Goal: Task Accomplishment & Management: Use online tool/utility

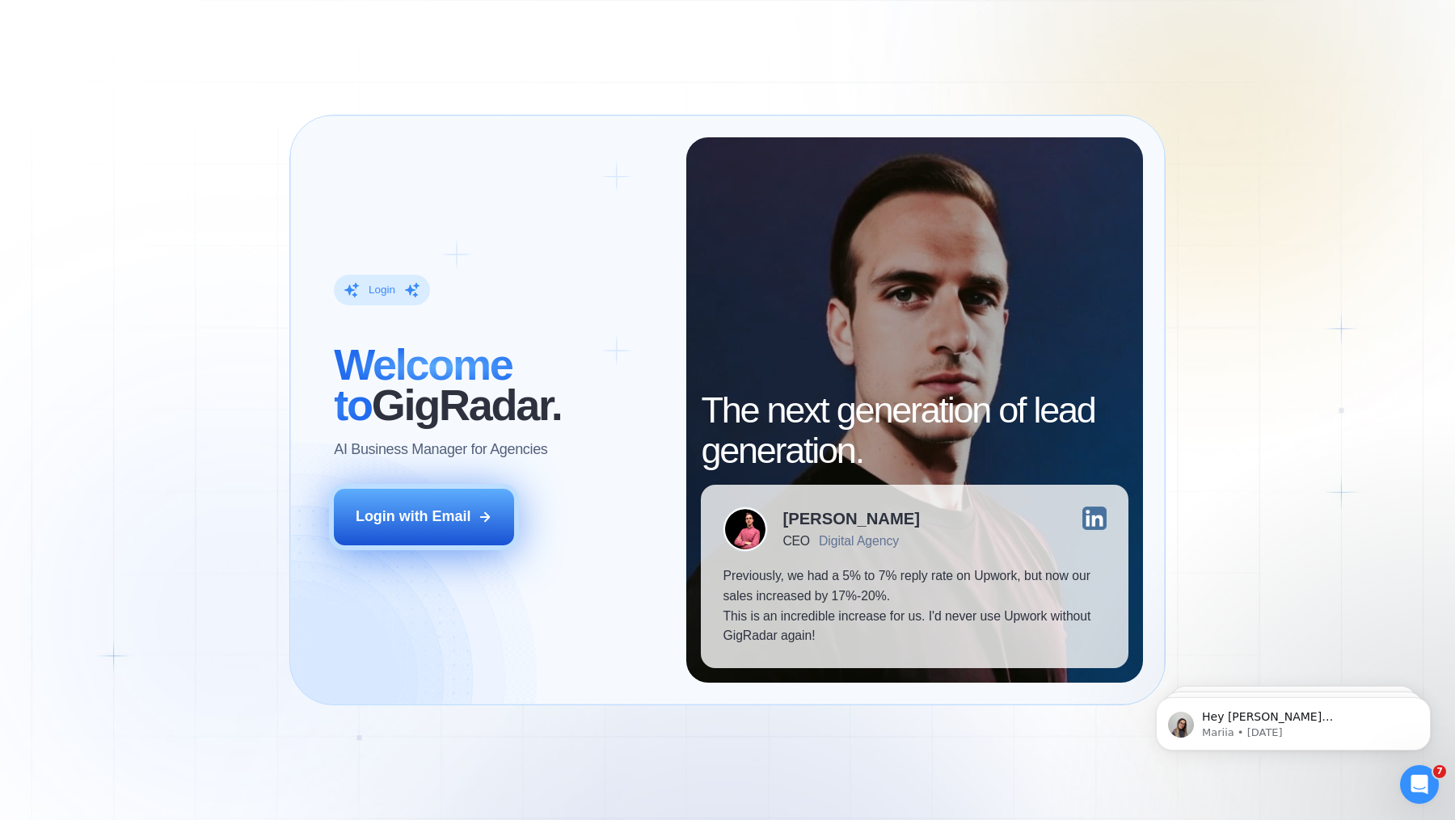
click at [385, 512] on div "Login with Email" at bounding box center [413, 517] width 115 height 20
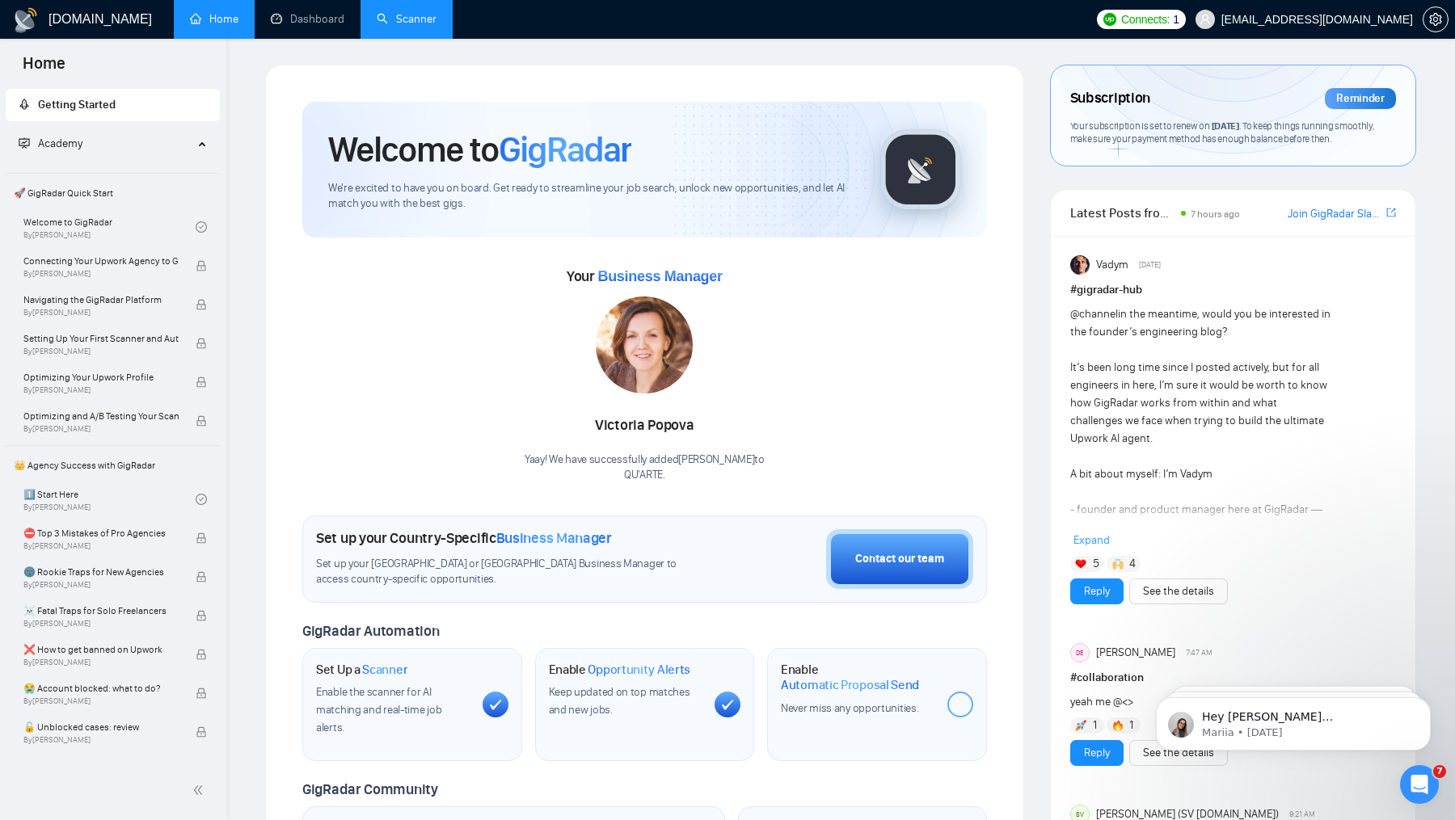
click at [385, 26] on link "Scanner" at bounding box center [407, 19] width 60 height 14
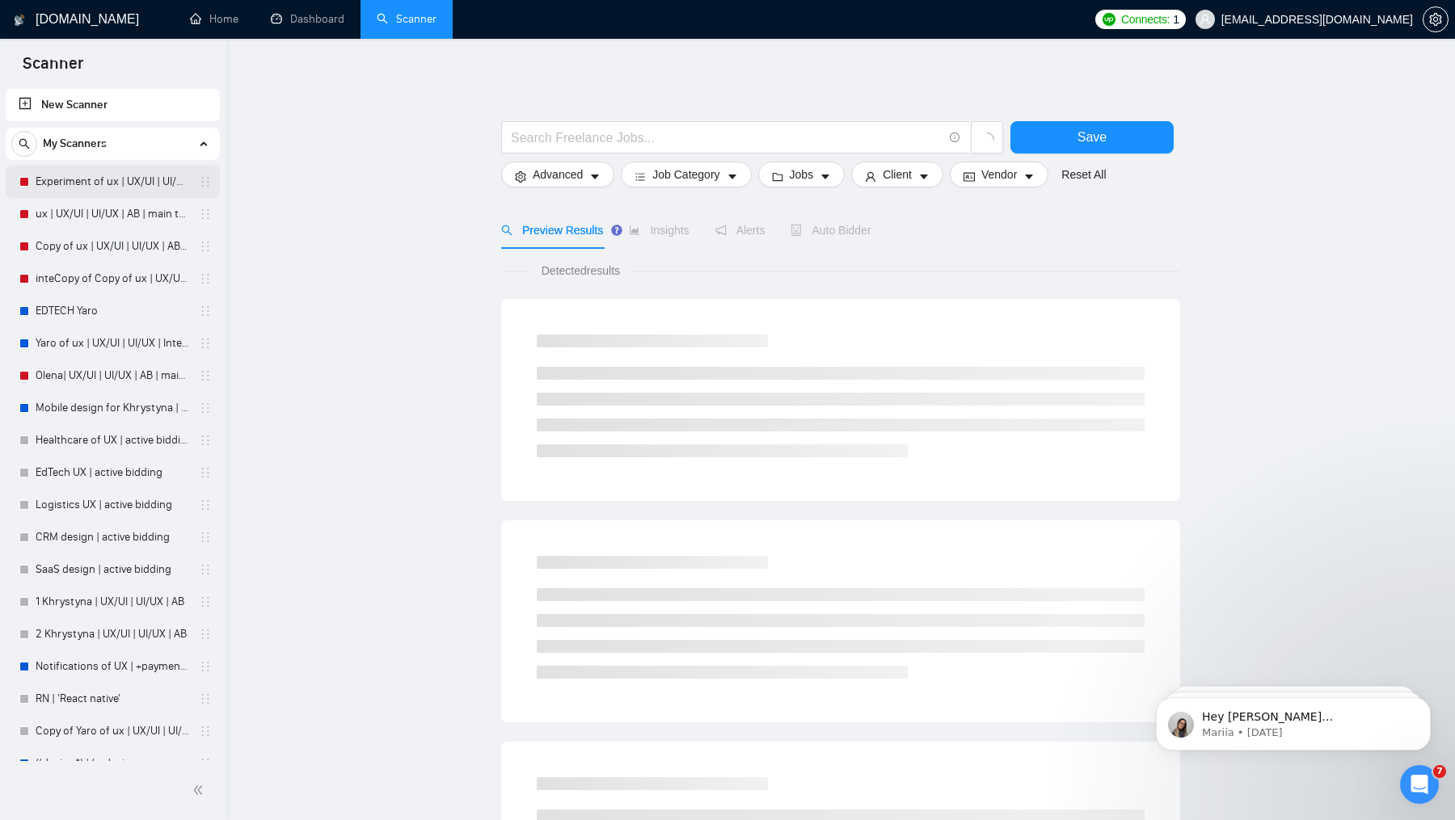
click at [105, 181] on link "Experiment of ux | UX/UI | UI/UX | AB | main template" at bounding box center [113, 182] width 154 height 32
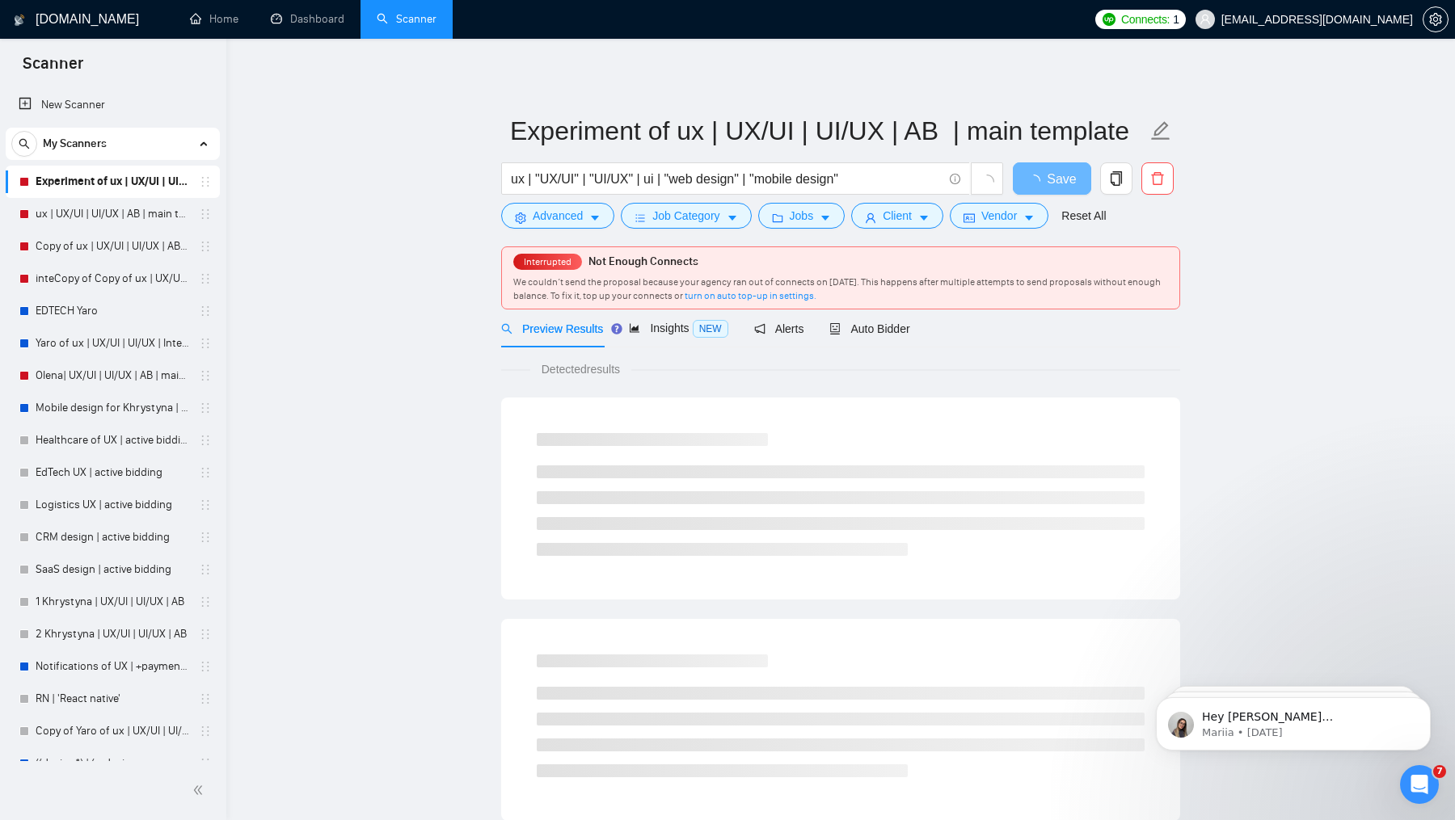
click at [829, 333] on div "Preview Results Insights NEW Alerts Auto Bidder" at bounding box center [705, 329] width 409 height 38
click at [854, 335] on div "Auto Bidder" at bounding box center [884, 329] width 80 height 18
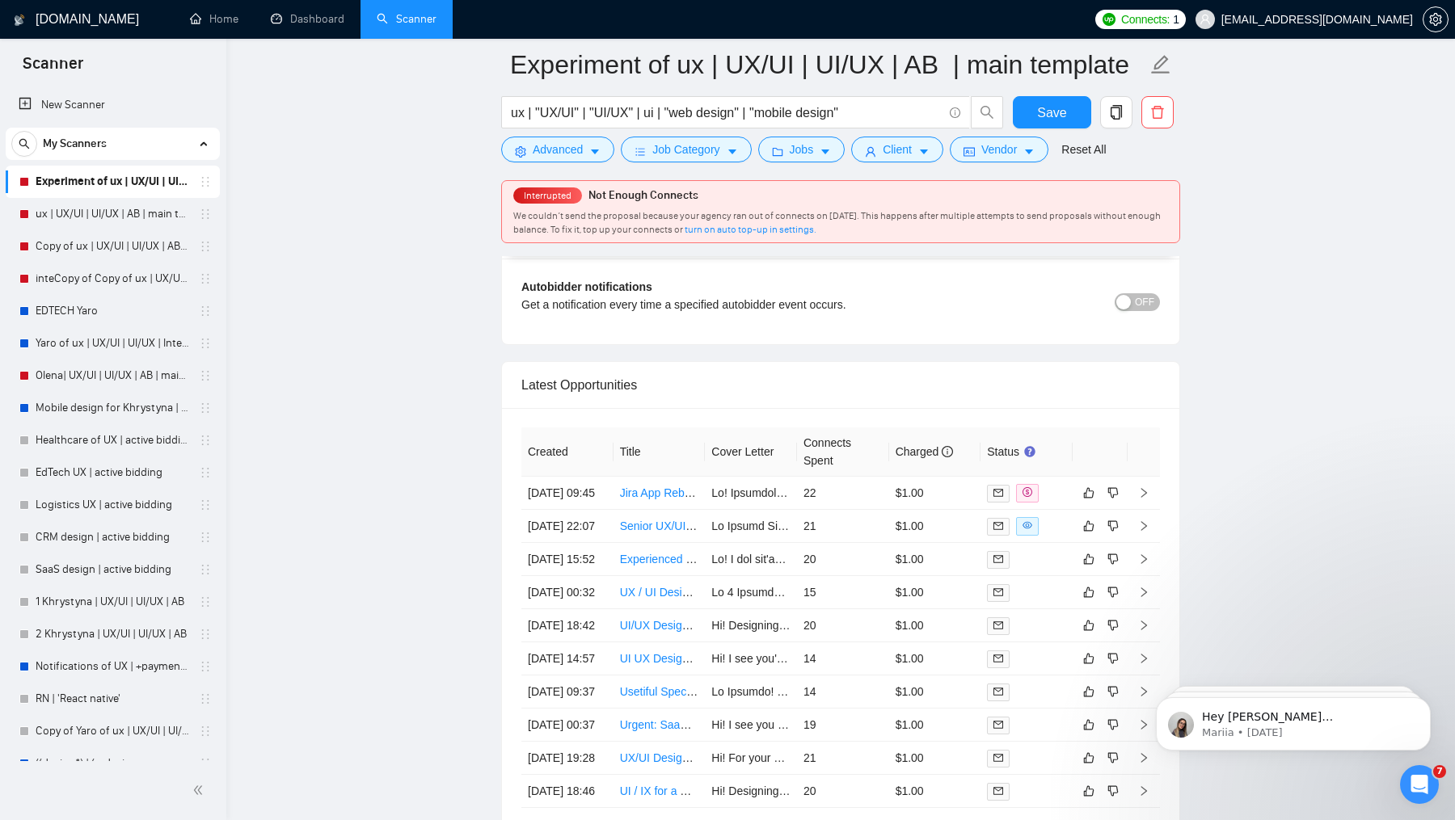
scroll to position [4126, 0]
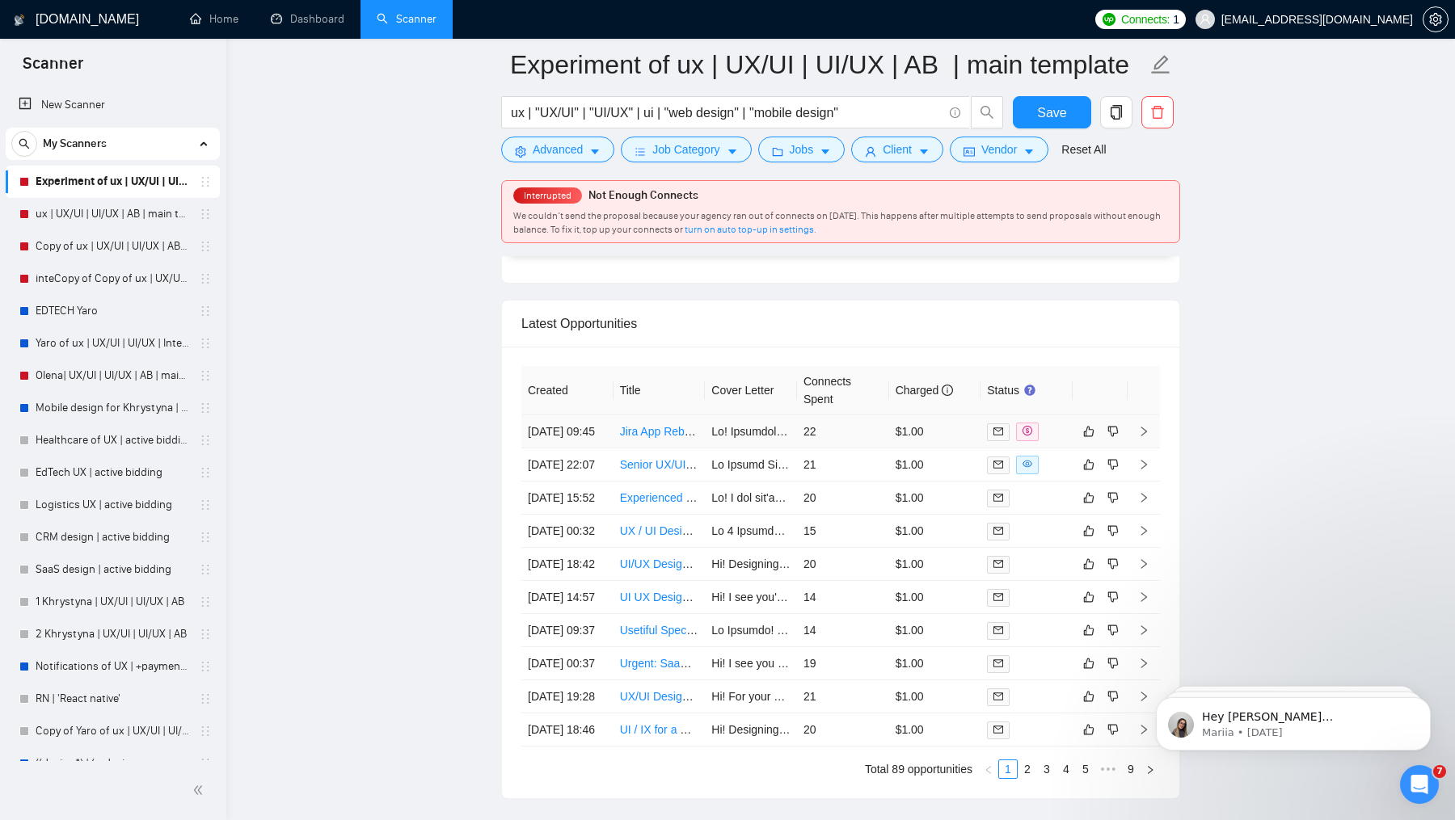
click at [678, 415] on td "Jira App Rebuild Specialist with UX Focus" at bounding box center [659, 431] width 92 height 33
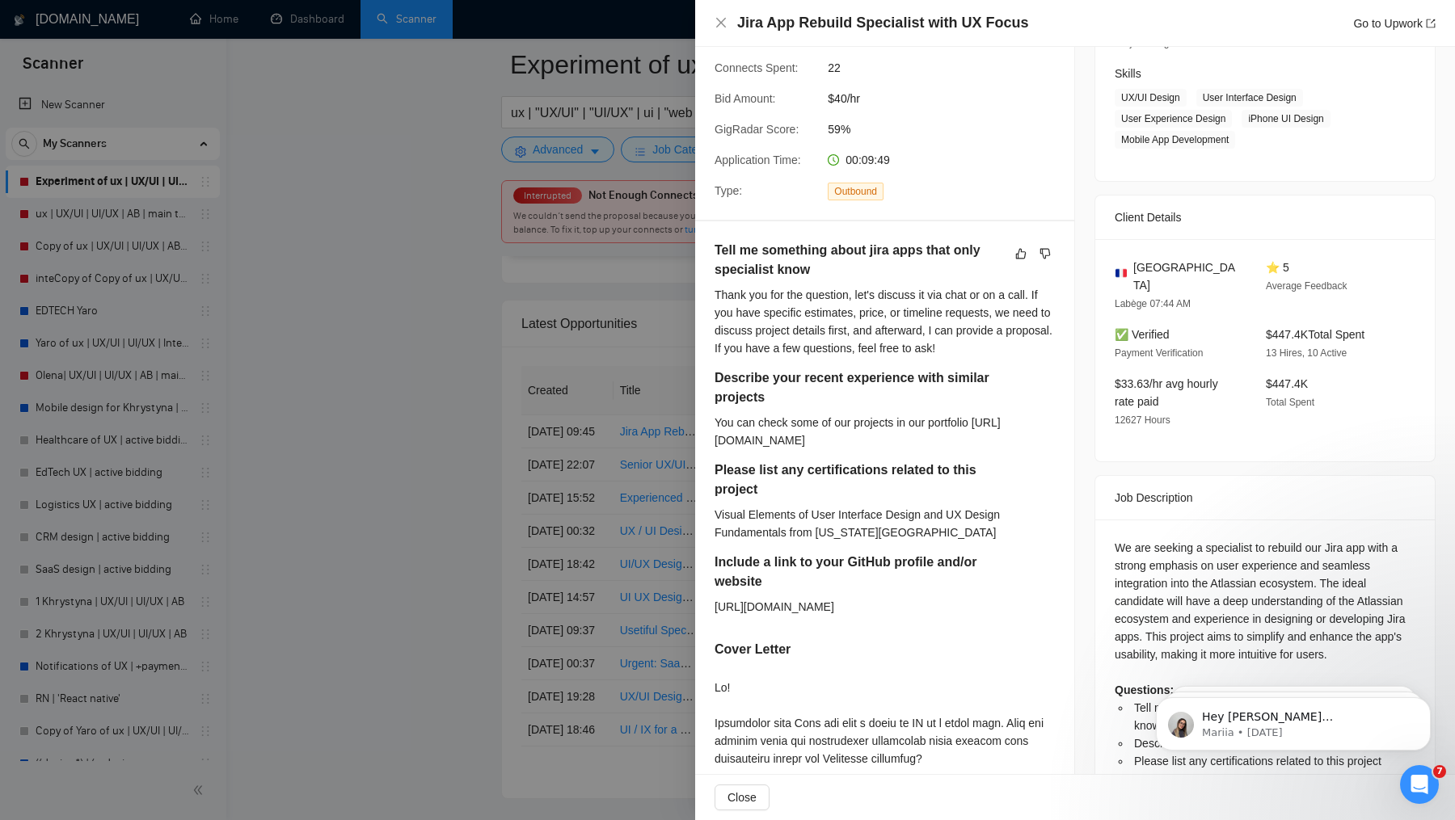
scroll to position [255, 0]
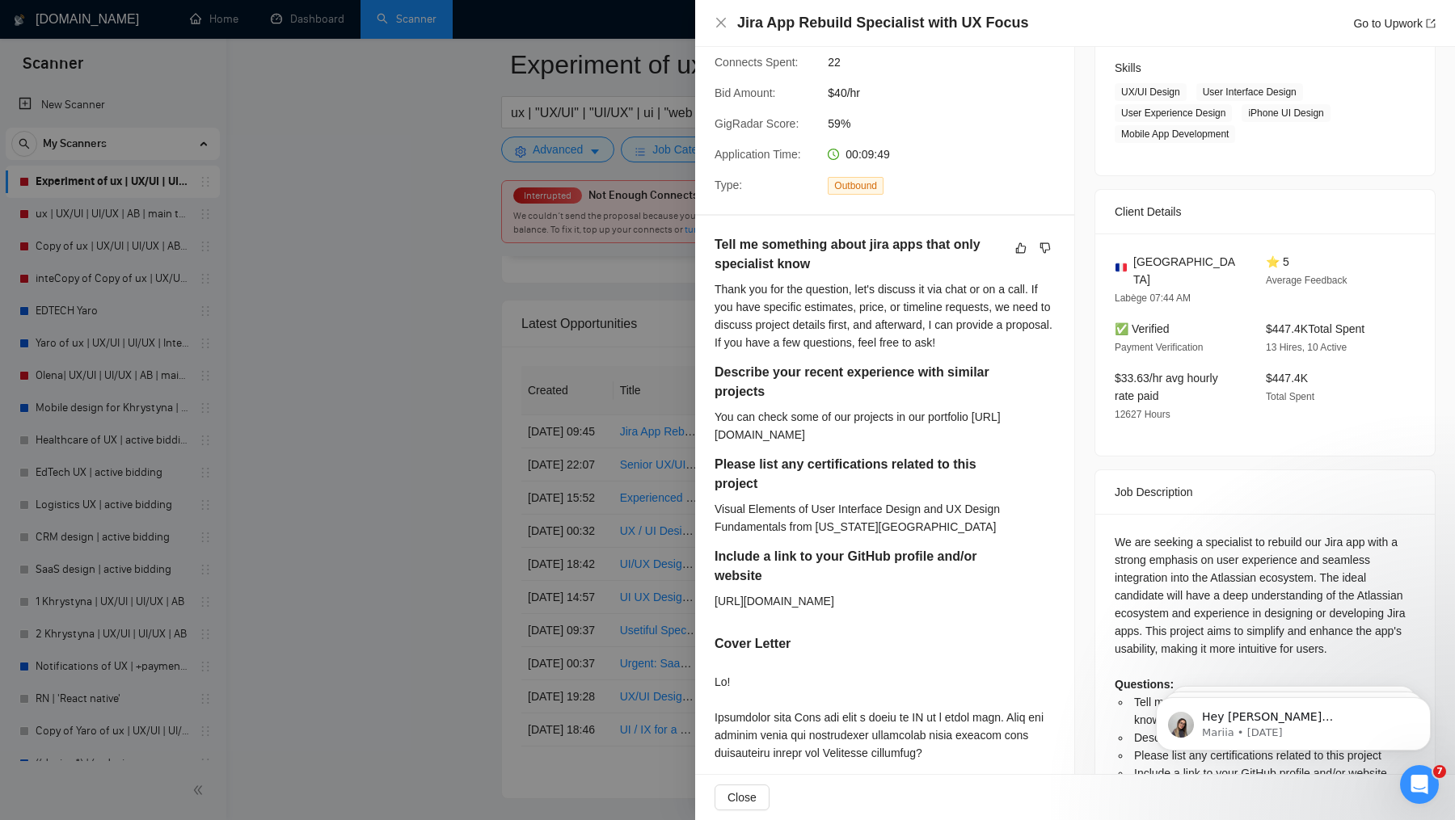
click at [794, 440] on div "You can check some of our projects in our portfolio [URL][DOMAIN_NAME]" at bounding box center [884, 426] width 340 height 36
click at [425, 466] on div at bounding box center [727, 410] width 1455 height 820
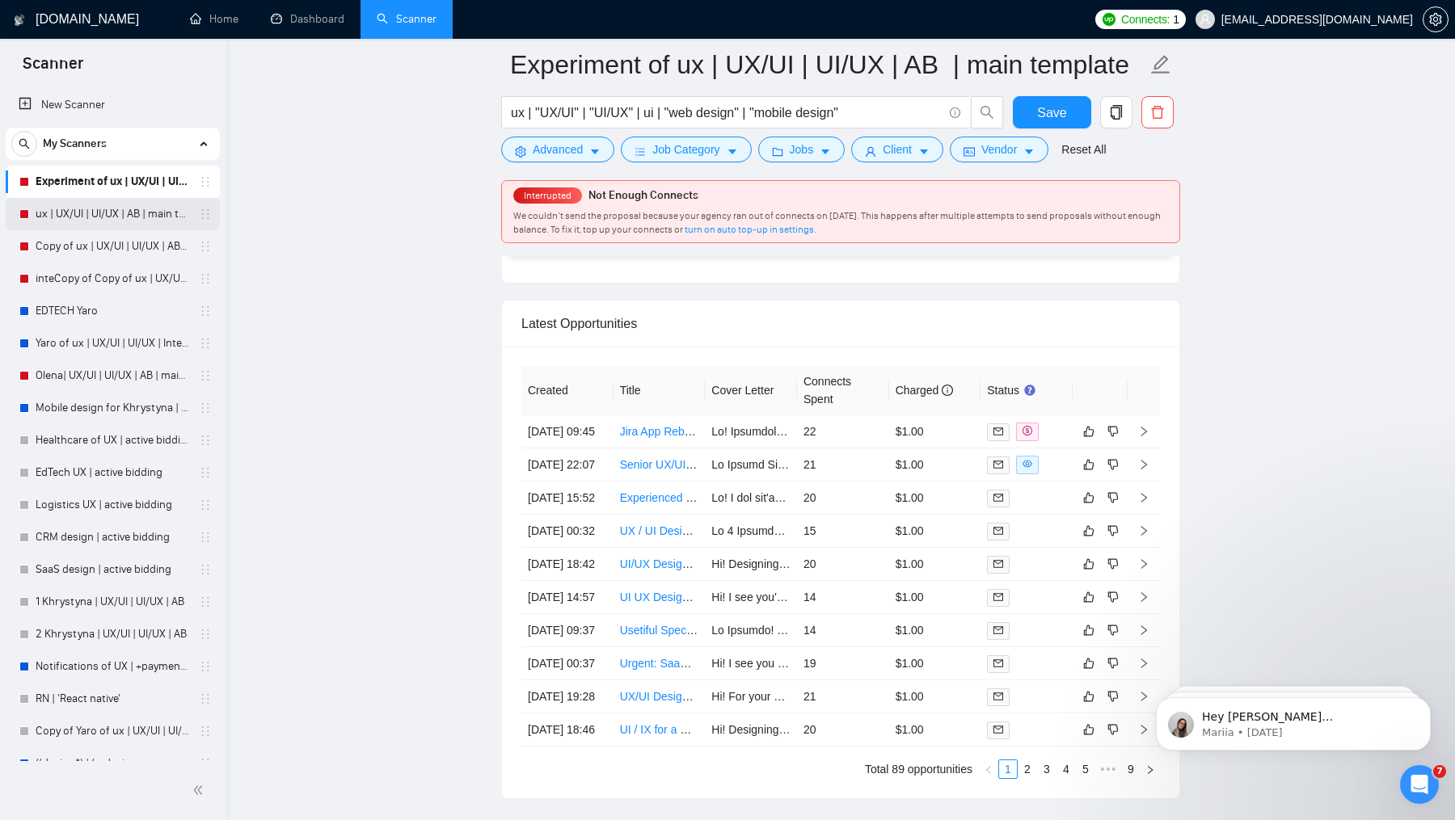
click at [74, 216] on link "ux | UX/UI | UI/UX | AB | main template" at bounding box center [113, 214] width 154 height 32
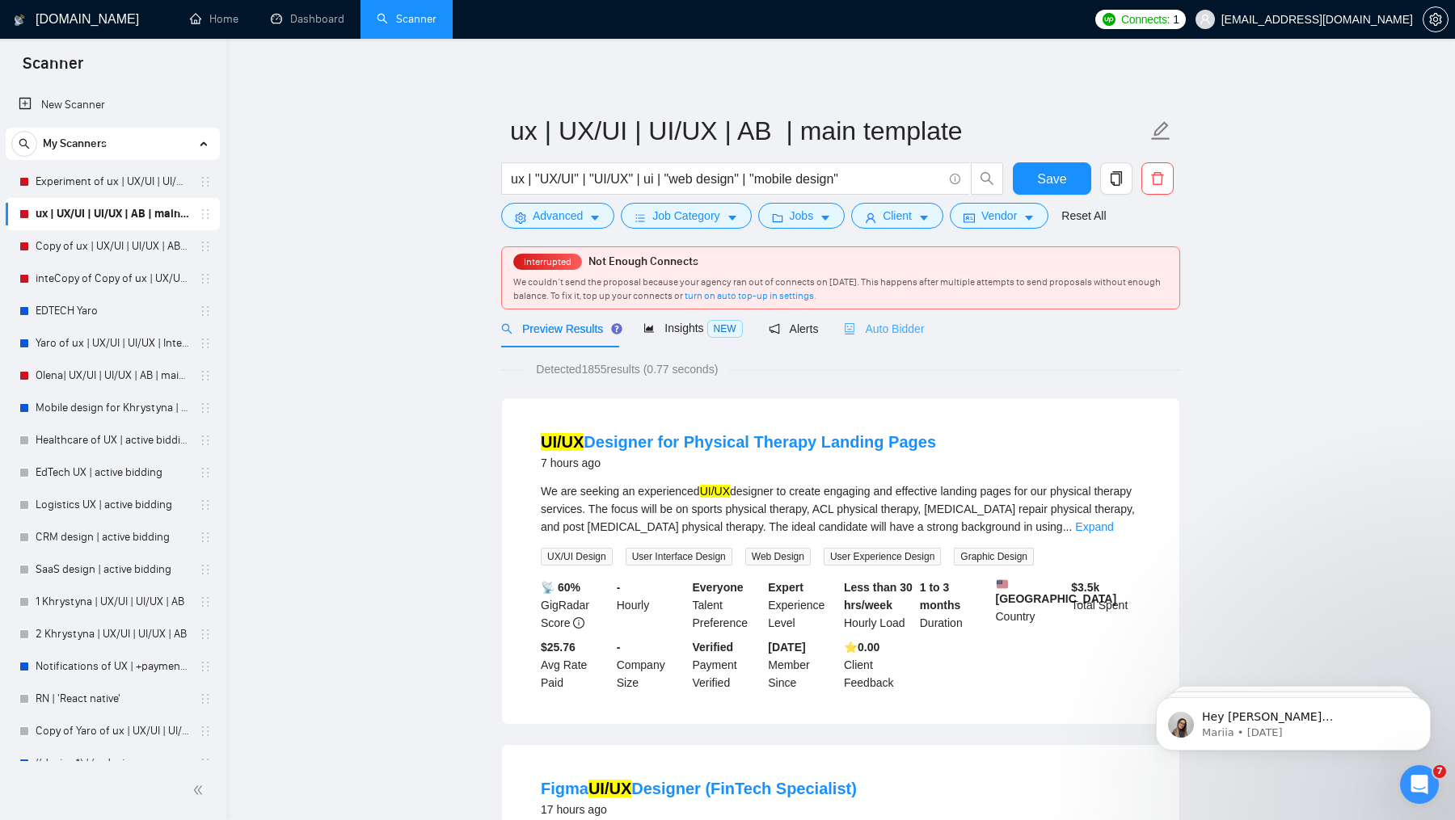
click at [929, 333] on div "Preview Results Insights NEW Alerts Auto Bidder" at bounding box center [840, 329] width 679 height 38
click at [923, 335] on span "Auto Bidder" at bounding box center [884, 328] width 80 height 13
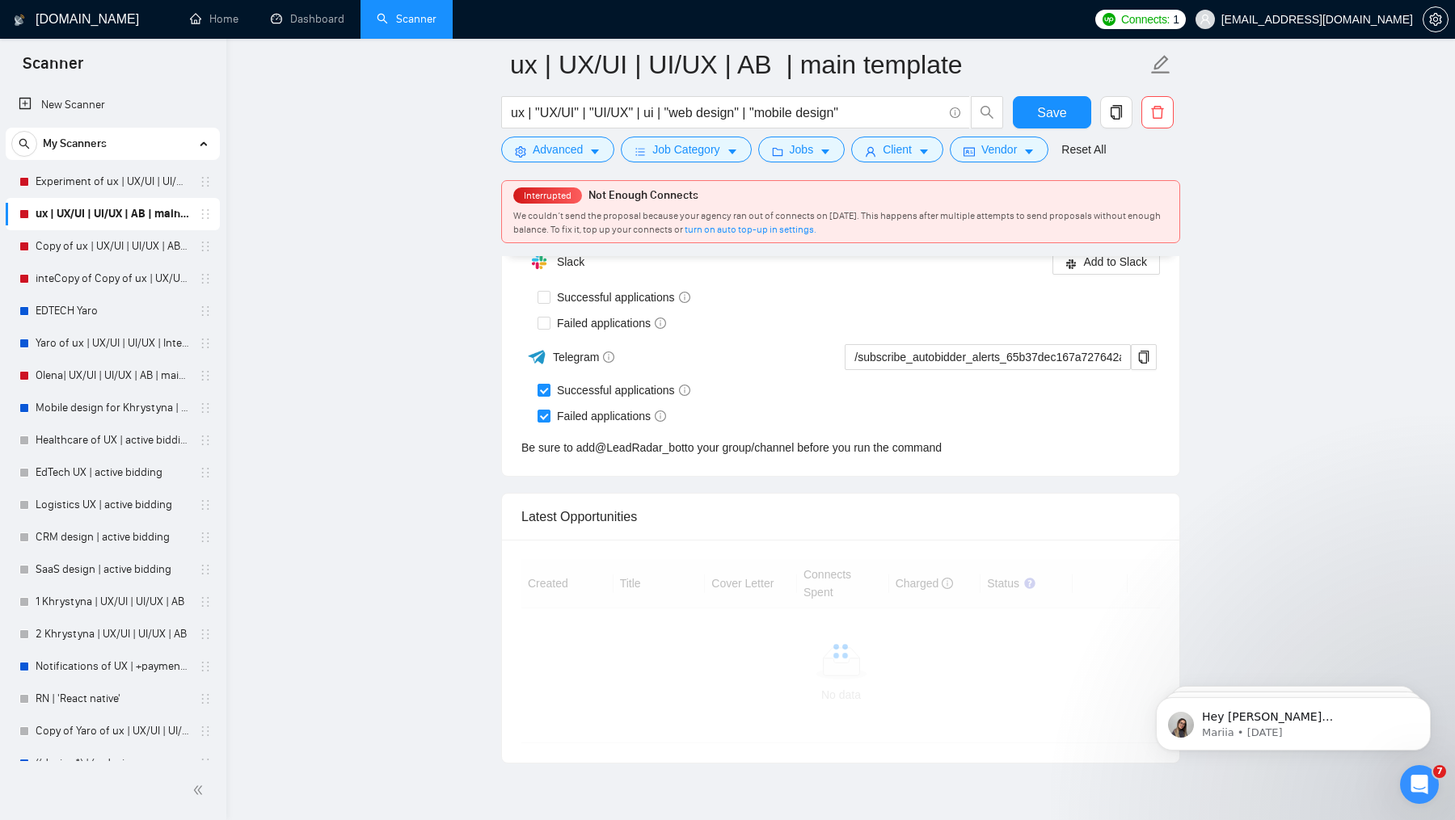
scroll to position [4126, 0]
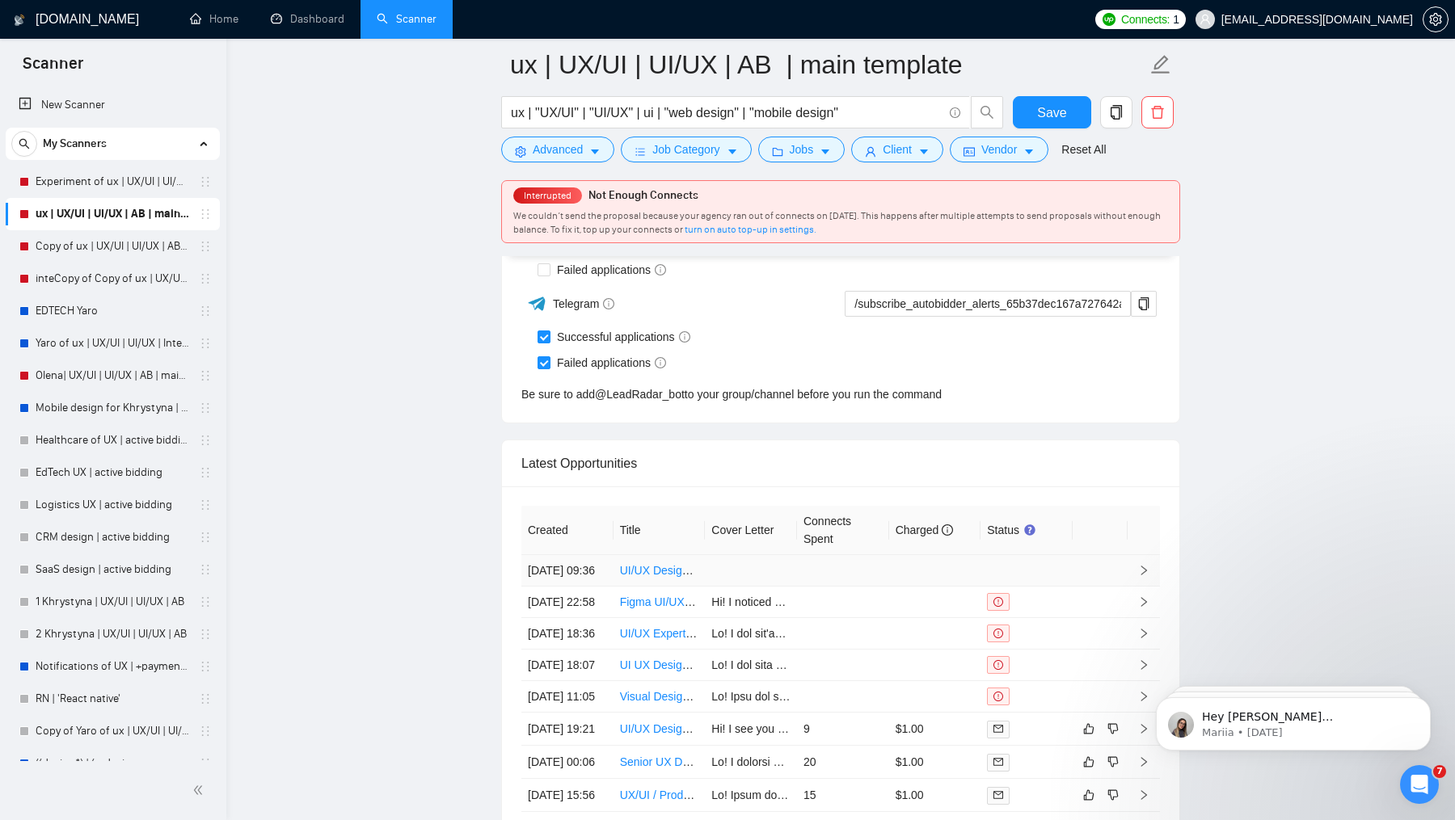
click at [735, 557] on td at bounding box center [751, 571] width 92 height 32
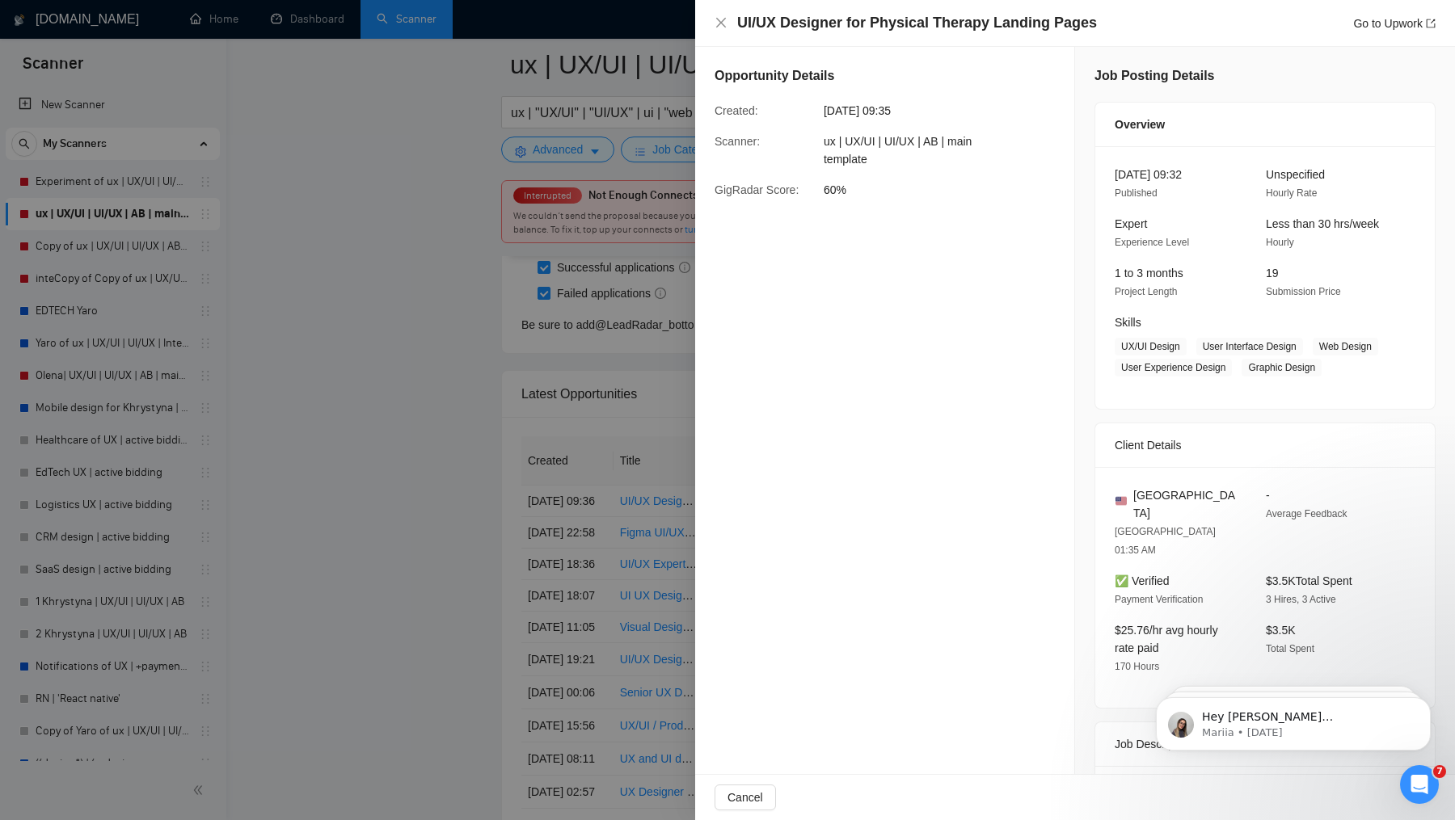
click at [473, 592] on div at bounding box center [727, 410] width 1455 height 820
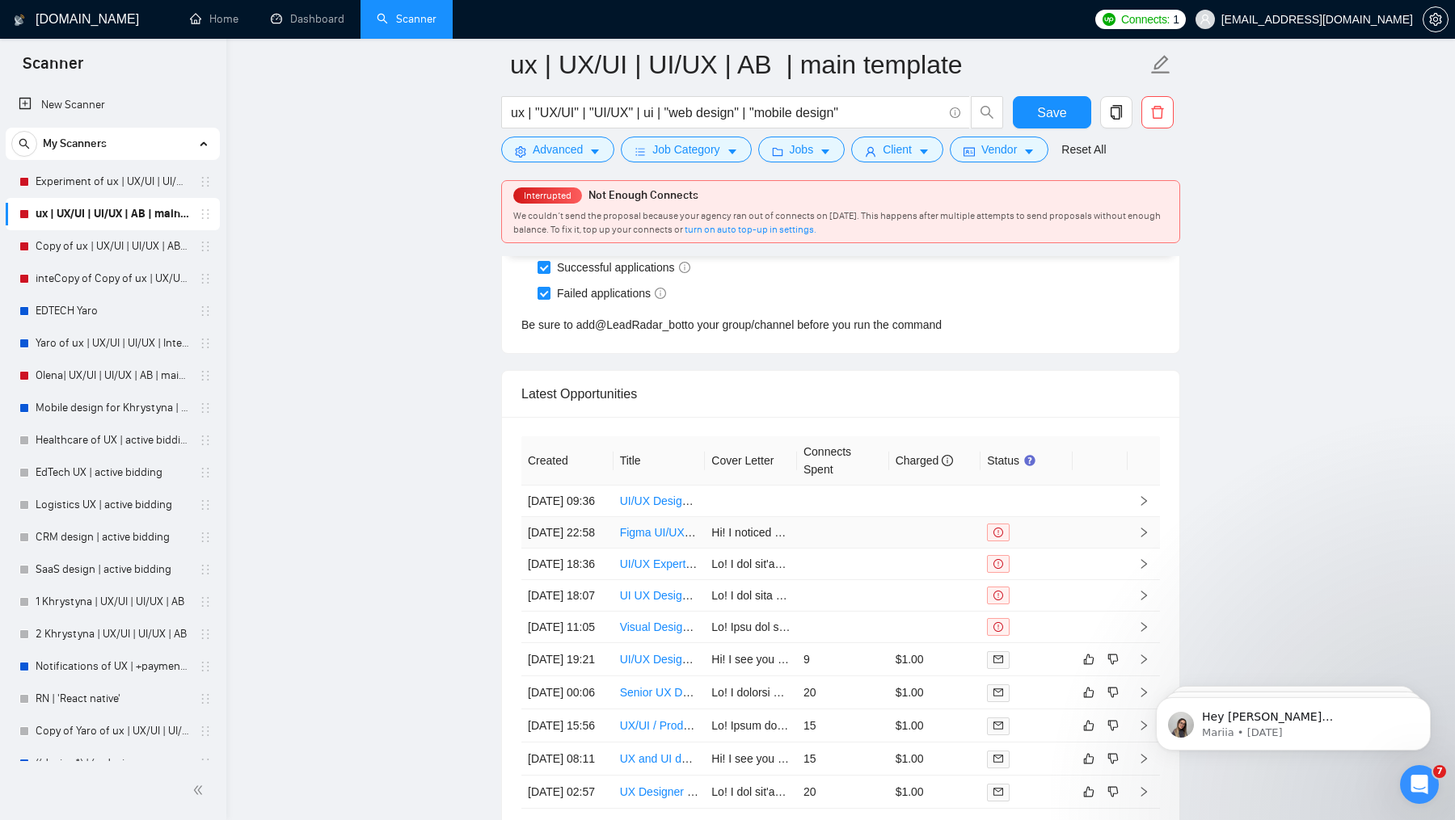
click at [821, 538] on td at bounding box center [843, 533] width 92 height 32
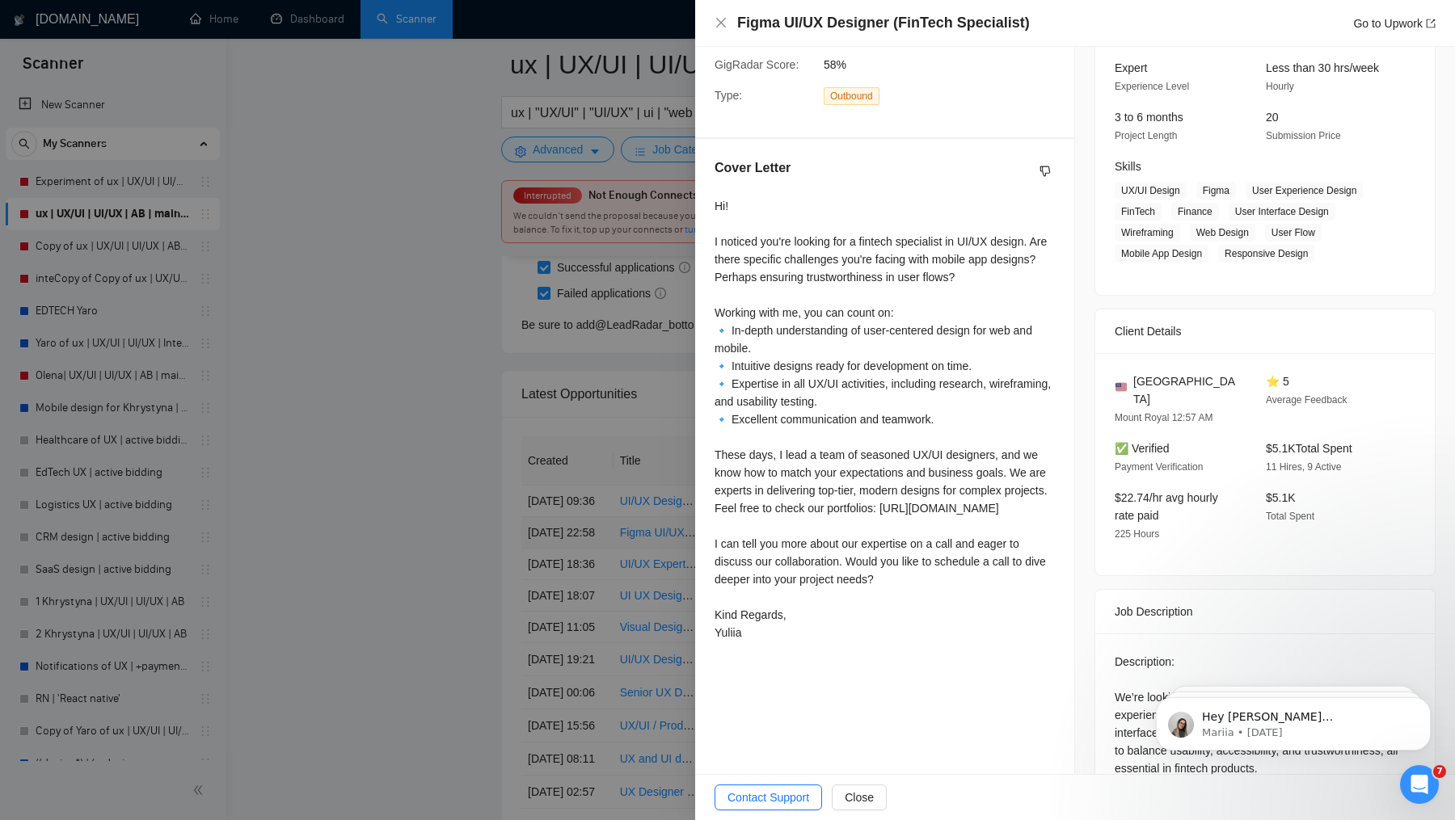
scroll to position [273, 0]
drag, startPoint x: 333, startPoint y: 575, endPoint x: 375, endPoint y: 575, distance: 42.0
click at [333, 575] on div at bounding box center [727, 410] width 1455 height 820
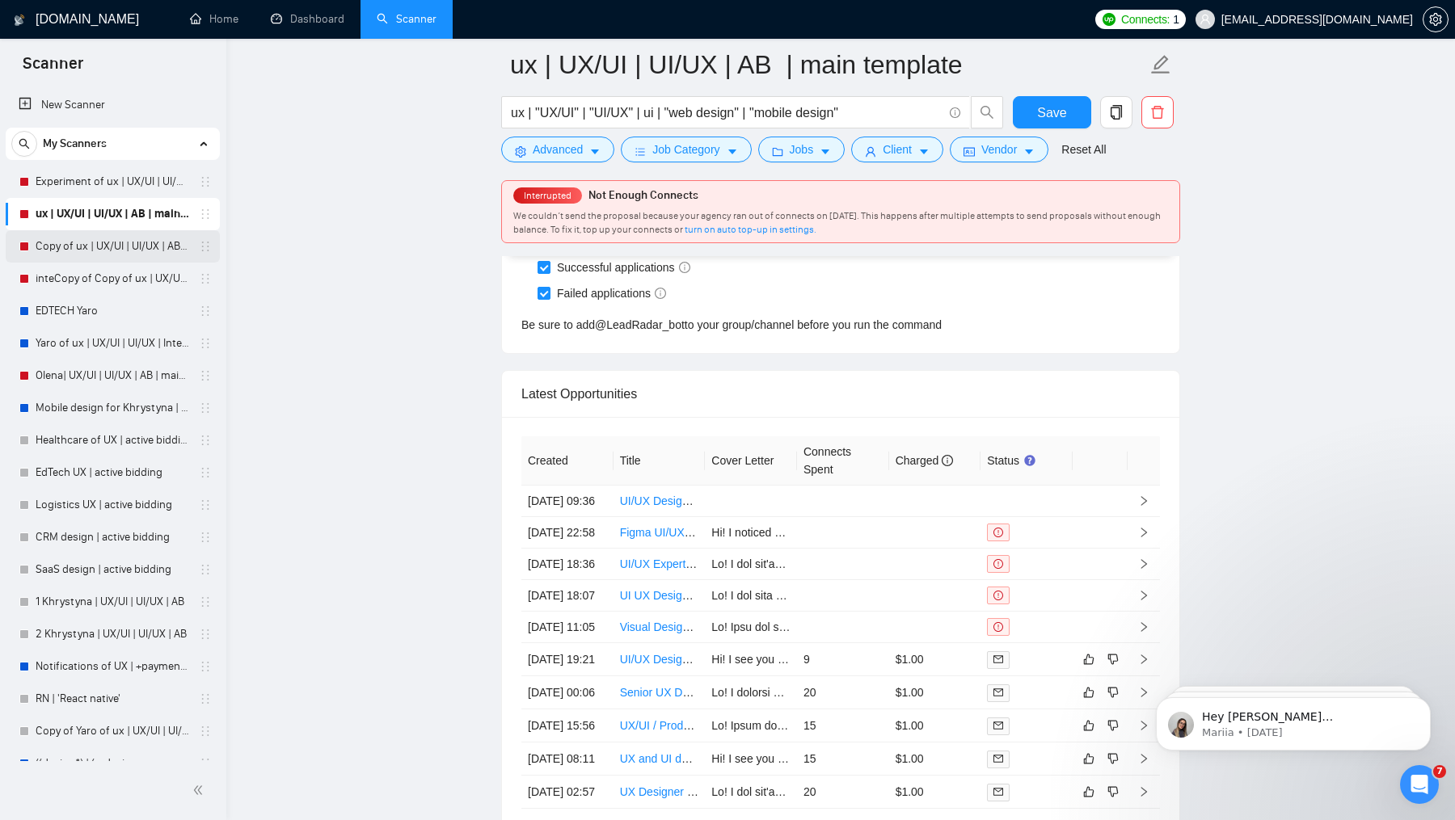
click at [99, 240] on link "Copy of ux | UX/UI | UI/UX | AB | main template" at bounding box center [113, 246] width 154 height 32
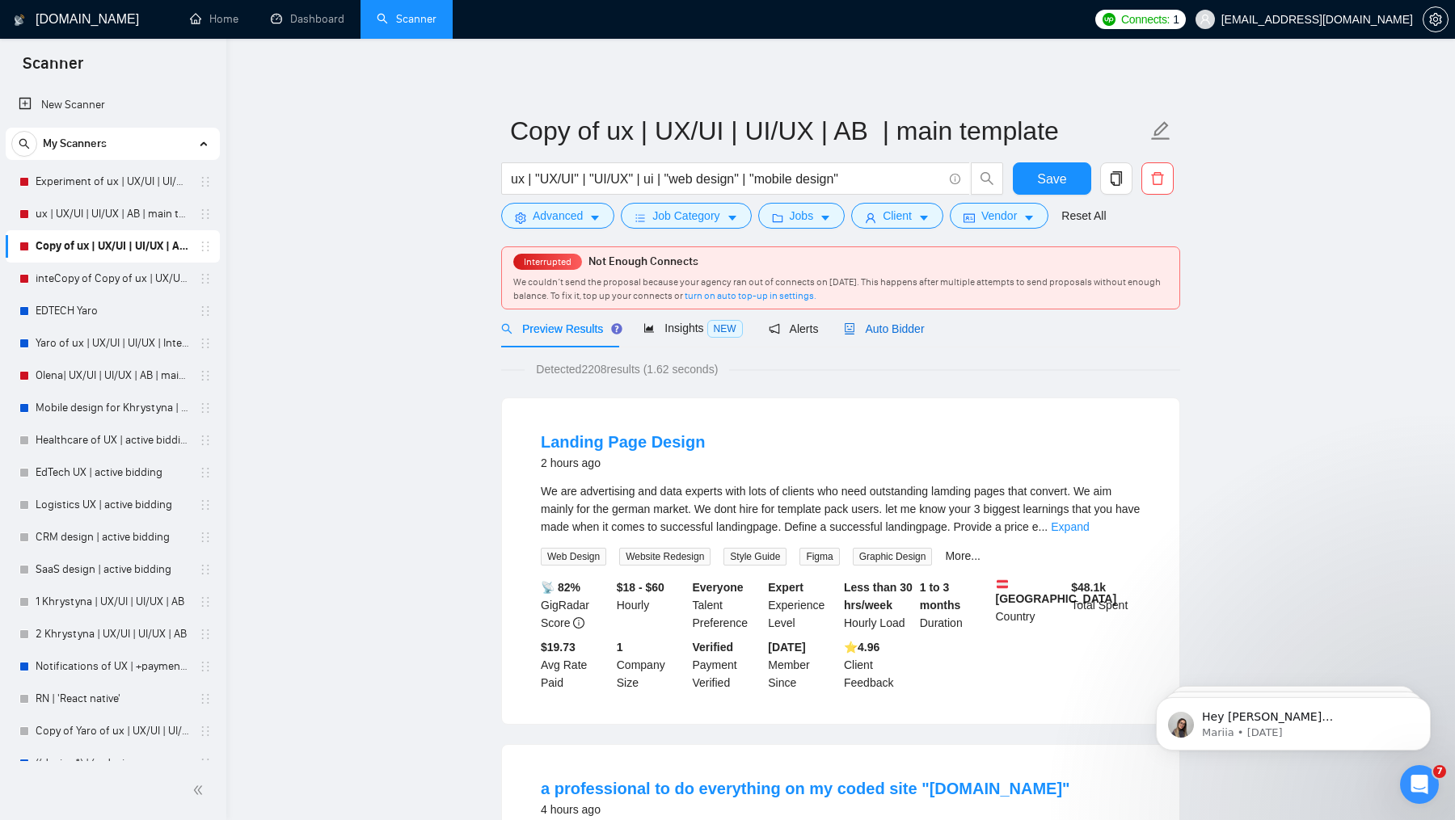
click at [898, 331] on span "Auto Bidder" at bounding box center [884, 328] width 80 height 13
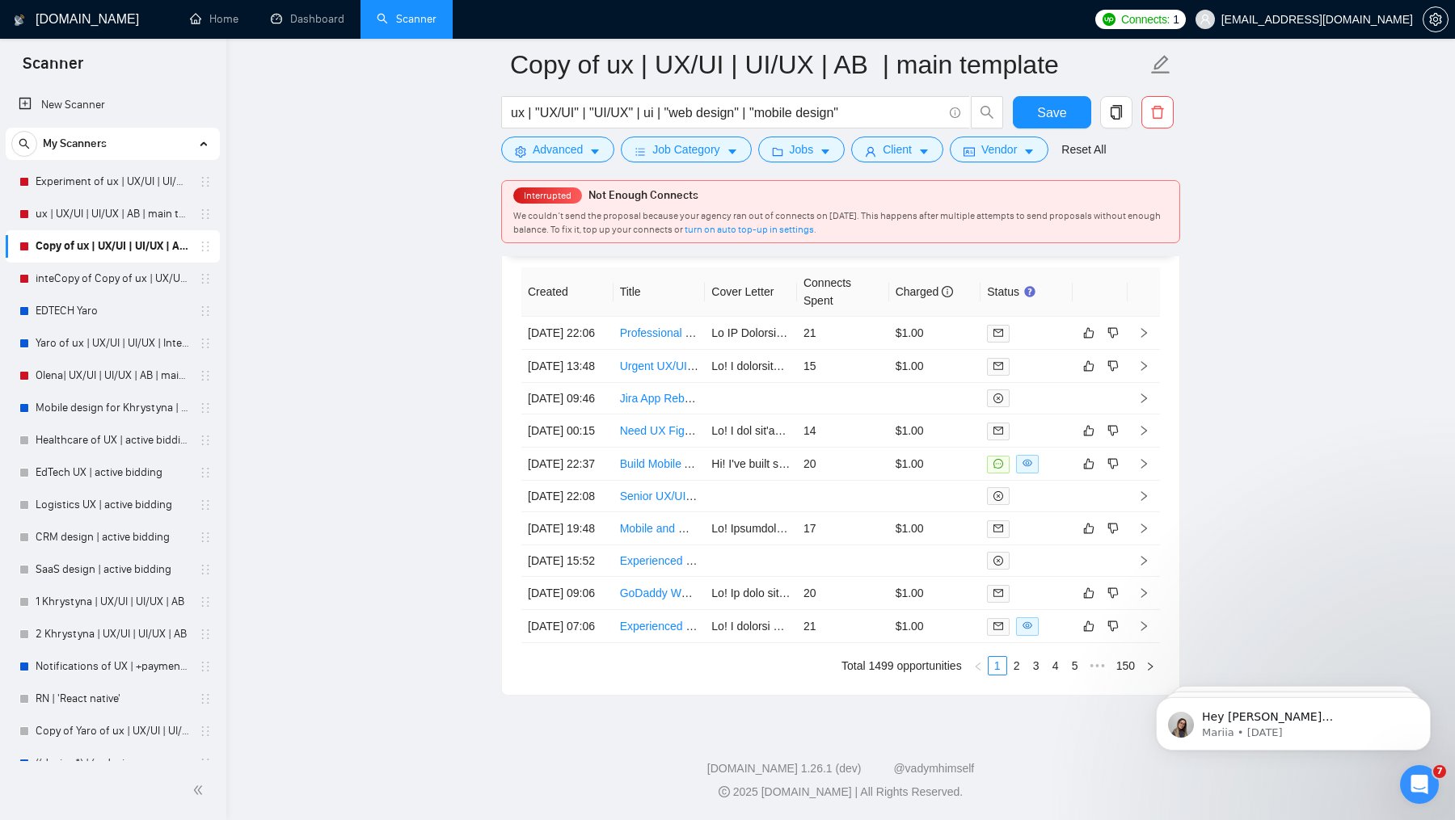
scroll to position [4462, 0]
click at [754, 383] on td at bounding box center [751, 399] width 92 height 32
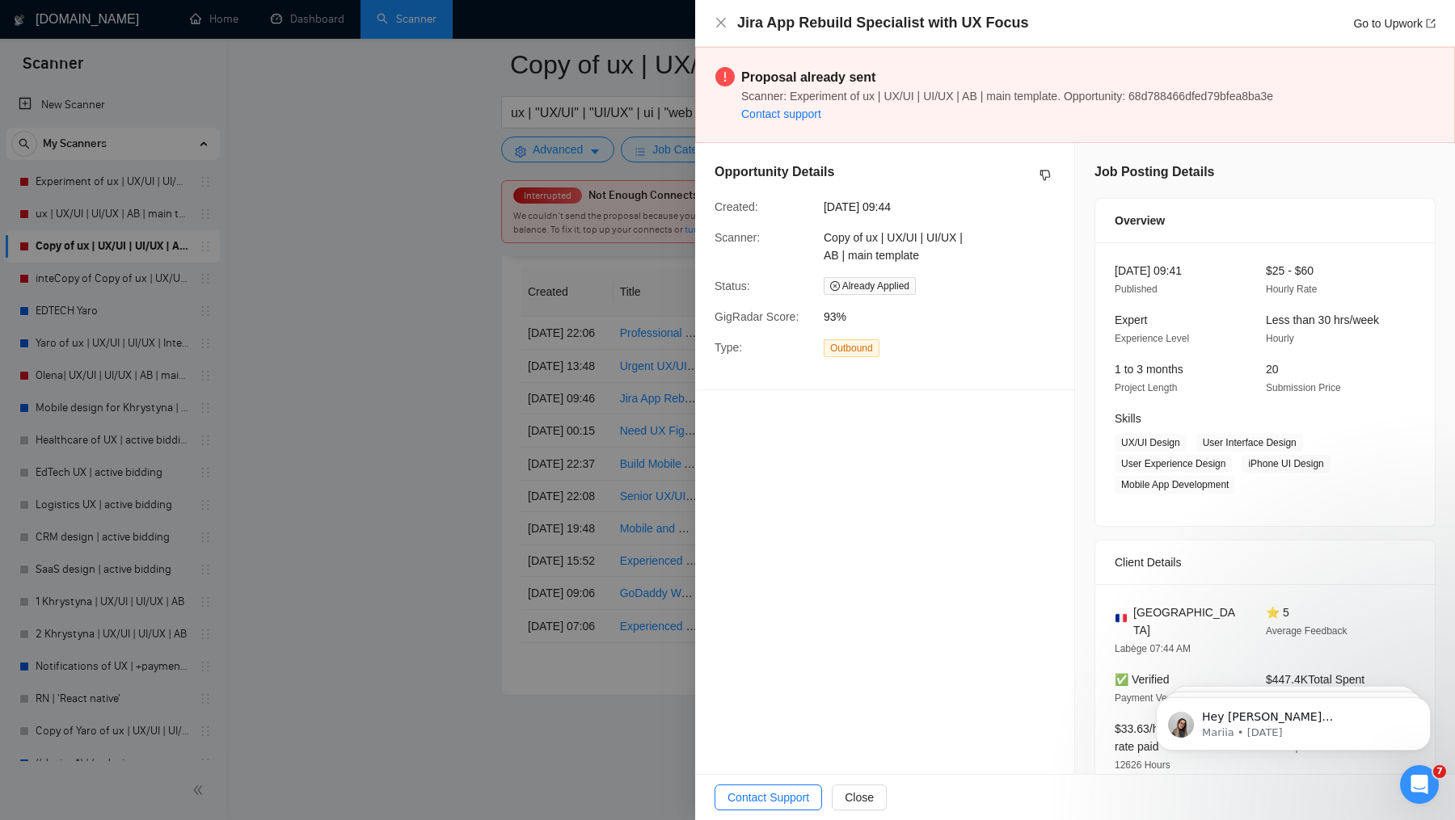
click at [545, 474] on div at bounding box center [727, 410] width 1455 height 820
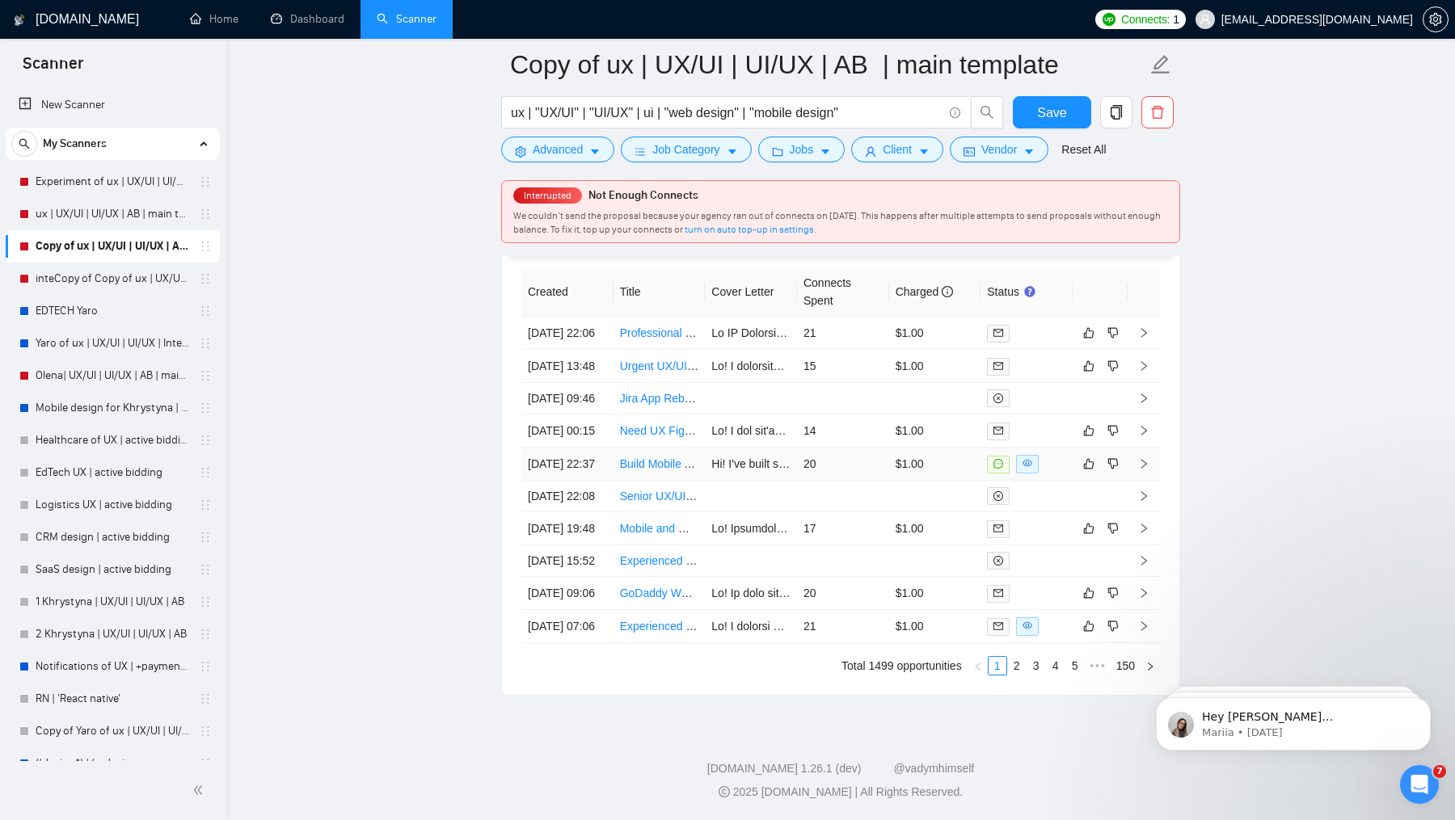
click at [735, 448] on td "Hi! I've built several complex mobile app mockups in [DOMAIN_NAME], including p…" at bounding box center [751, 464] width 92 height 33
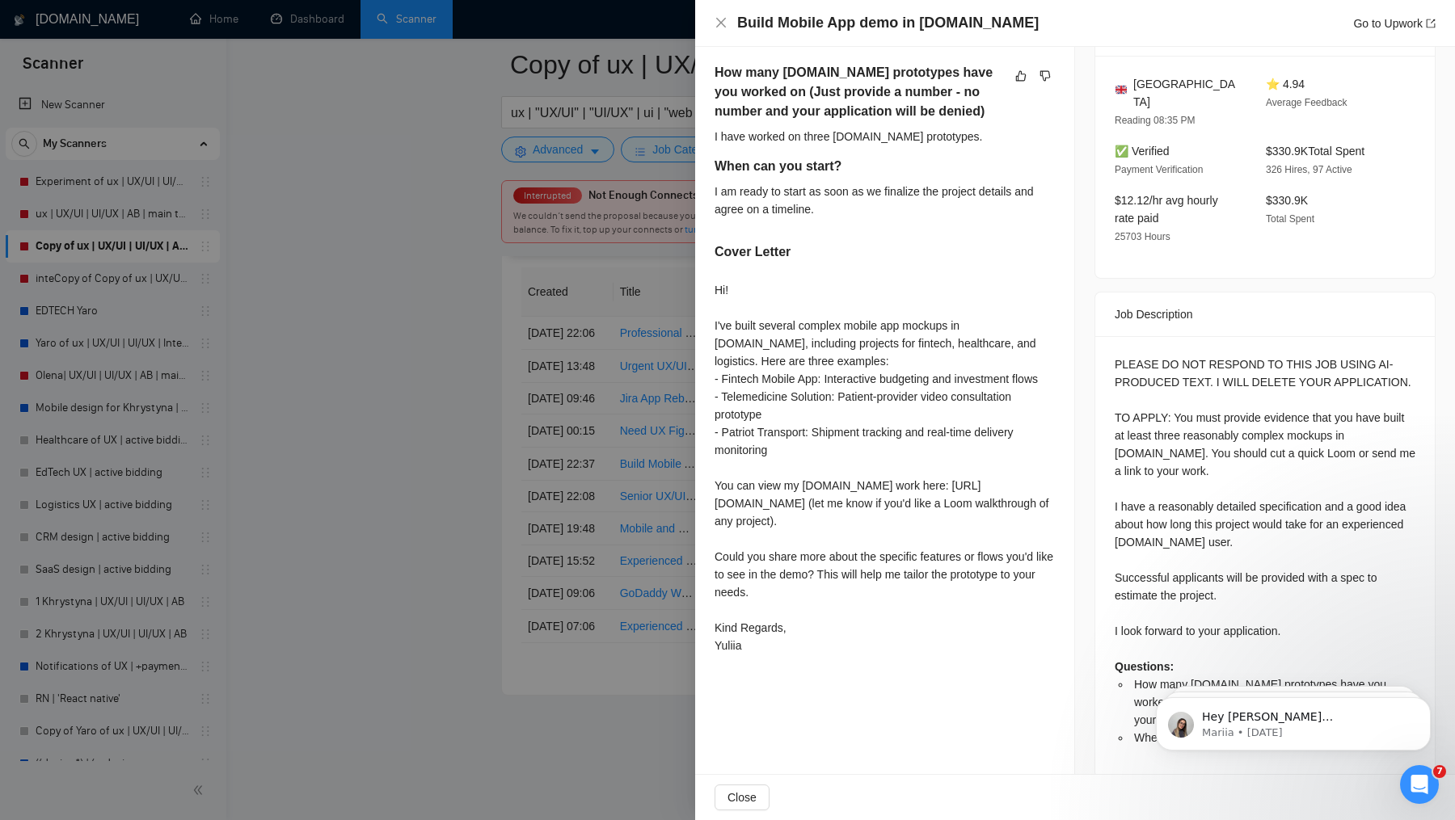
scroll to position [4506, 0]
click at [293, 491] on div at bounding box center [727, 410] width 1455 height 820
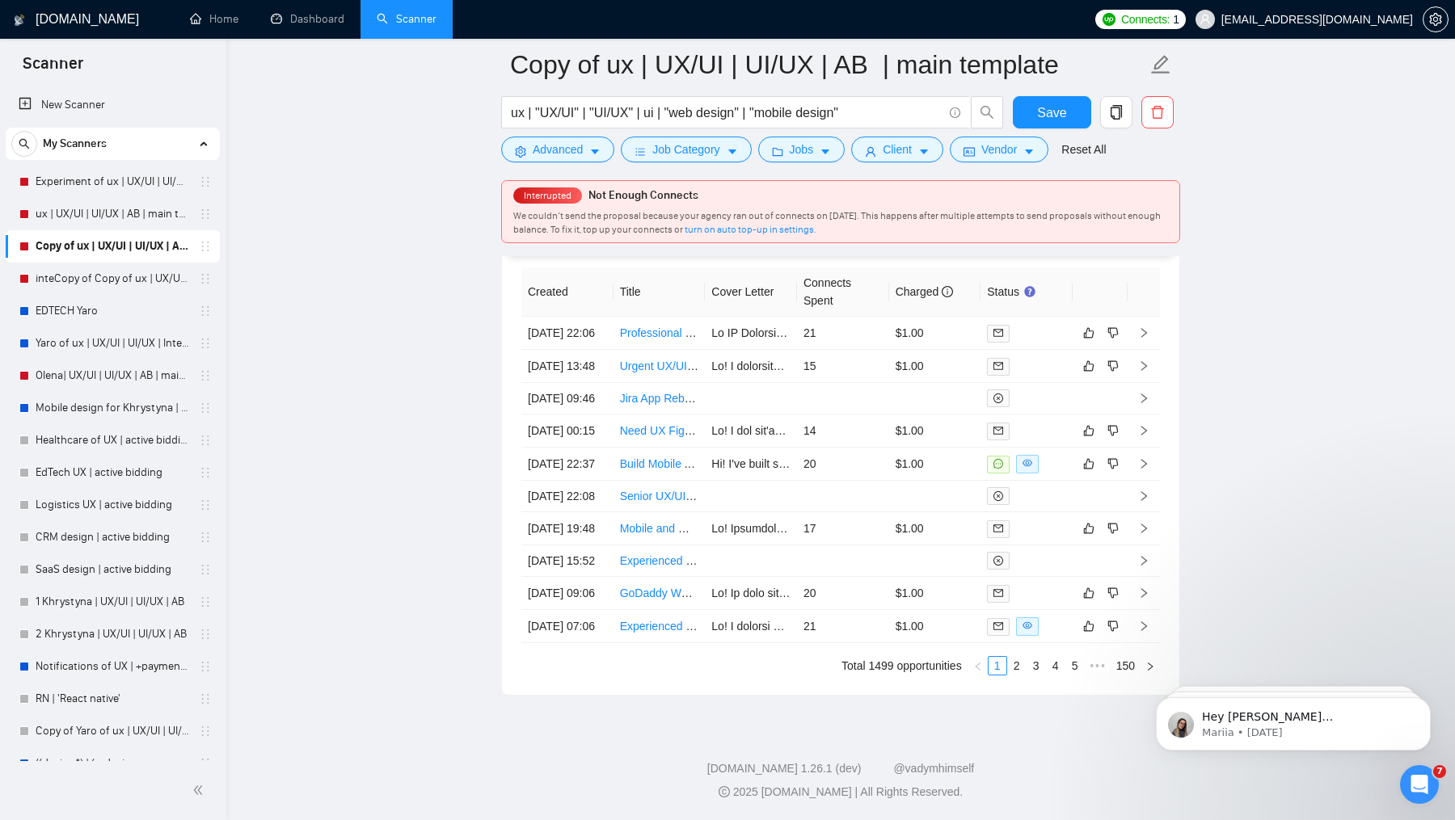
scroll to position [4483, 0]
